Goal: Information Seeking & Learning: Check status

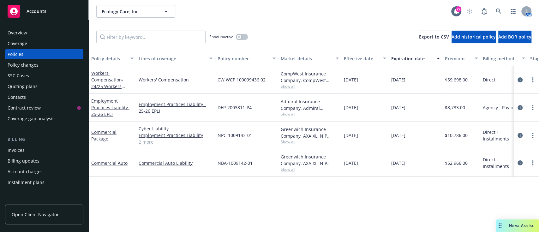
scroll to position [0, 56]
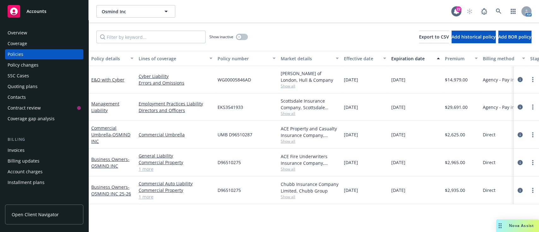
click at [30, 81] on div "Quoting plans" at bounding box center [23, 86] width 30 height 10
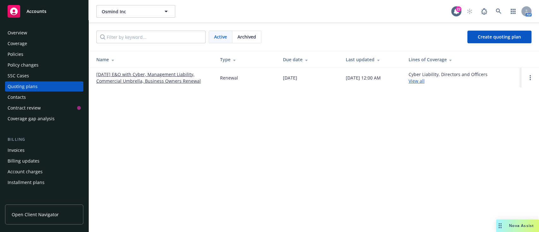
click at [165, 82] on link "[DATE] E&O with Cyber, Management Liability, Commercial Umbrella, Business Owne…" at bounding box center [153, 77] width 114 height 13
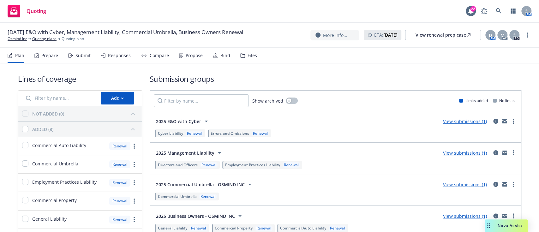
click at [195, 54] on div "Propose" at bounding box center [194, 55] width 17 height 5
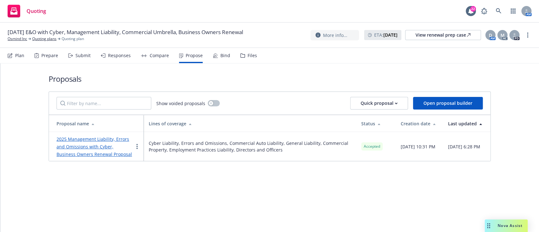
click at [171, 163] on div "Proposals Show voided proposals Quick proposal Open proposal builder Proposal n…" at bounding box center [270, 117] width 442 height 108
click at [98, 139] on link "2025 Management Liability, Errors and Omissions with Cyber, Business Owners Ren…" at bounding box center [93, 146] width 75 height 21
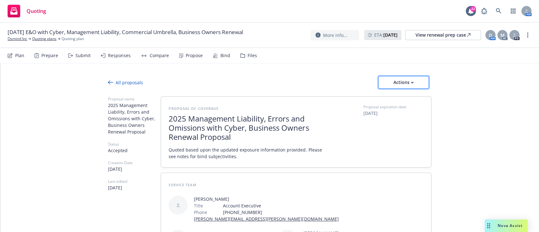
click at [406, 82] on div "Actions" at bounding box center [403, 82] width 30 height 12
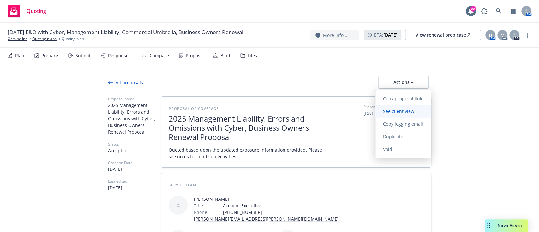
click at [398, 106] on link "See client view" at bounding box center [402, 111] width 55 height 13
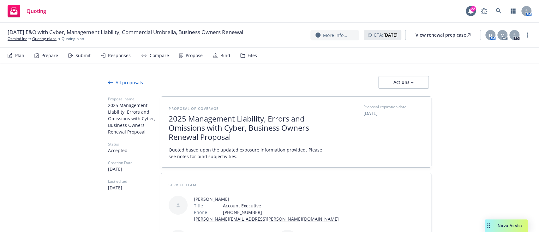
type textarea "x"
click at [15, 37] on link "Osmind Inc" at bounding box center [18, 39] width 20 height 6
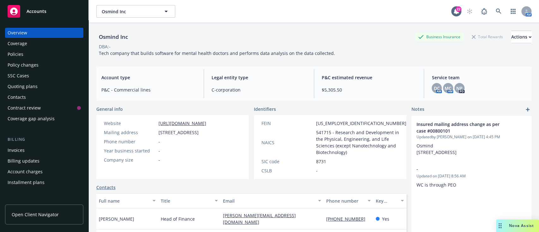
click at [24, 56] on div "Policies" at bounding box center [44, 54] width 73 height 10
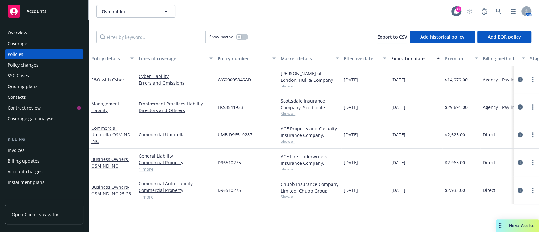
click at [288, 86] on span "Show all" at bounding box center [310, 85] width 58 height 5
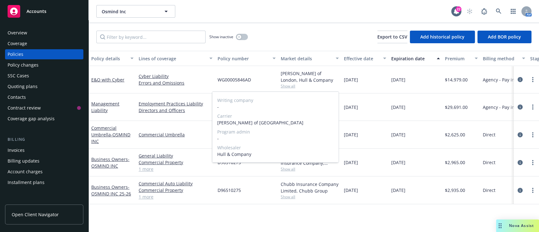
click at [288, 86] on span "Show all" at bounding box center [310, 85] width 58 height 5
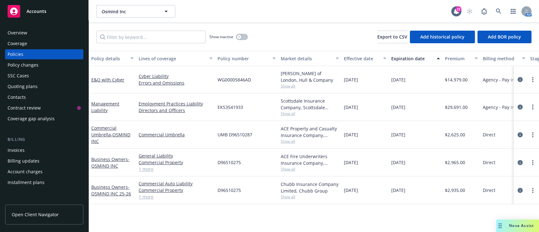
click at [287, 112] on span "Show all" at bounding box center [310, 113] width 58 height 5
click at [167, 216] on div "Policy details Lines of coverage Policy number Market details Effective date Ex…" at bounding box center [314, 141] width 450 height 181
click at [286, 198] on span "Show all" at bounding box center [310, 196] width 58 height 5
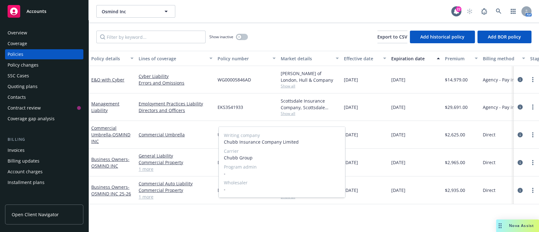
click at [286, 198] on span "Show all" at bounding box center [310, 196] width 58 height 5
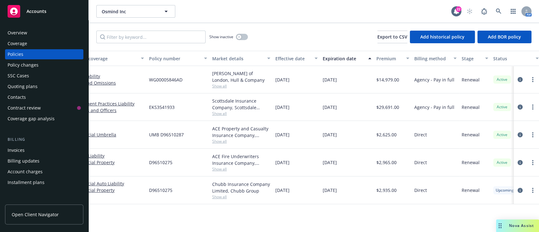
scroll to position [0, 19]
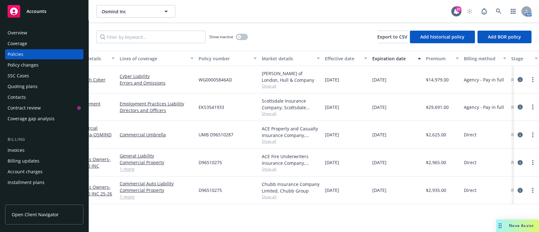
click at [269, 111] on span "Show all" at bounding box center [291, 113] width 58 height 5
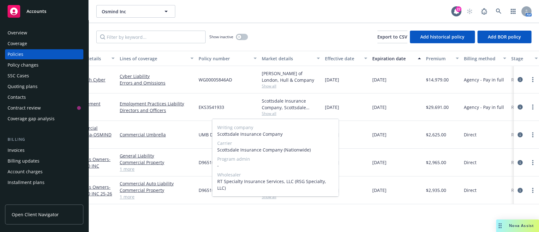
scroll to position [0, 0]
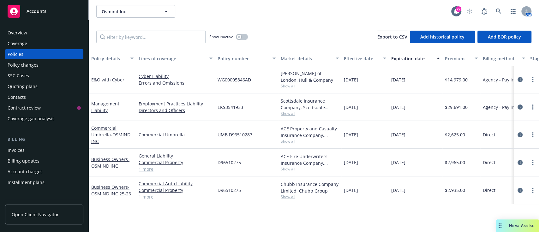
click at [30, 86] on div "Quoting plans" at bounding box center [23, 86] width 30 height 10
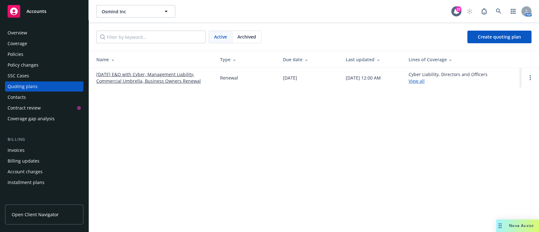
click at [129, 77] on link "[DATE] E&O with Cyber, Management Liability, Commercial Umbrella, Business Owne…" at bounding box center [153, 77] width 114 height 13
